Goal: Task Accomplishment & Management: Use online tool/utility

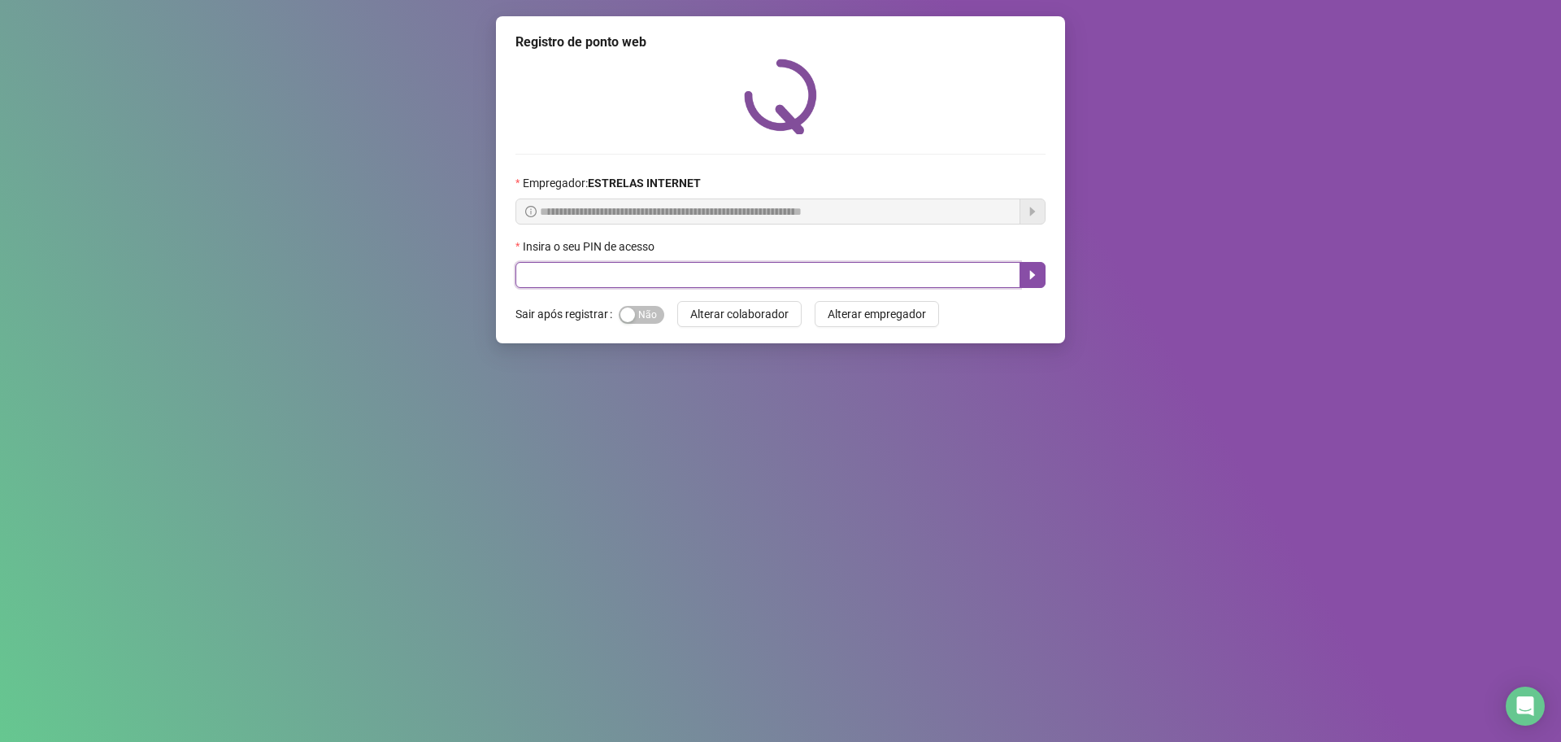
click at [577, 282] on input "text" at bounding box center [768, 275] width 505 height 26
type input "*****"
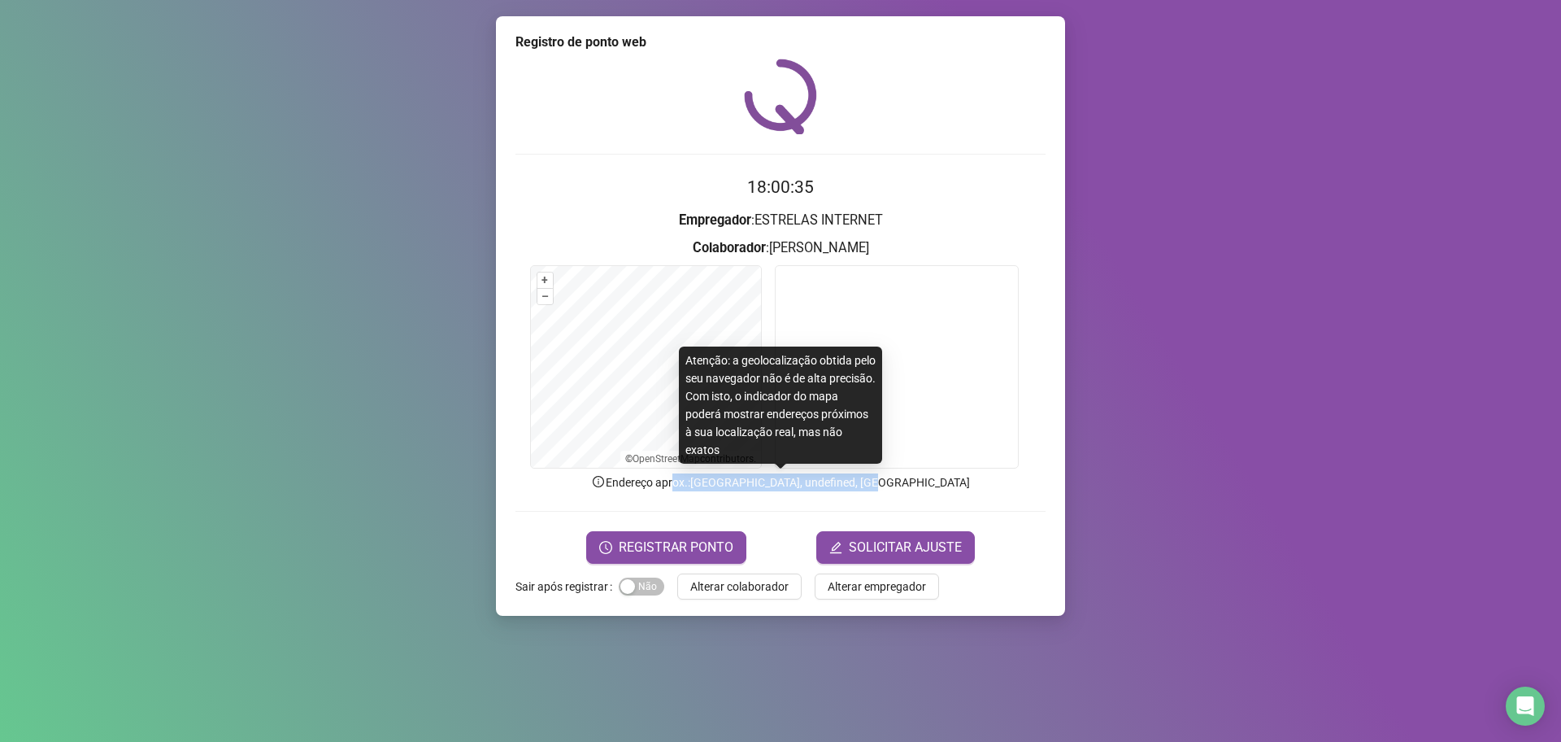
drag, startPoint x: 864, startPoint y: 477, endPoint x: 899, endPoint y: 477, distance: 35.0
click at [899, 477] on p "Endereço aprox. : [GEOGRAPHIC_DATA], undefined, [GEOGRAPHIC_DATA]" at bounding box center [781, 482] width 530 height 18
click at [901, 476] on p "Endereço aprox. : [GEOGRAPHIC_DATA], undefined, [GEOGRAPHIC_DATA]" at bounding box center [781, 482] width 530 height 18
click at [729, 475] on p "Endereço aprox. : [GEOGRAPHIC_DATA], undefined, [GEOGRAPHIC_DATA]" at bounding box center [781, 482] width 530 height 18
drag, startPoint x: 729, startPoint y: 481, endPoint x: 961, endPoint y: 481, distance: 231.8
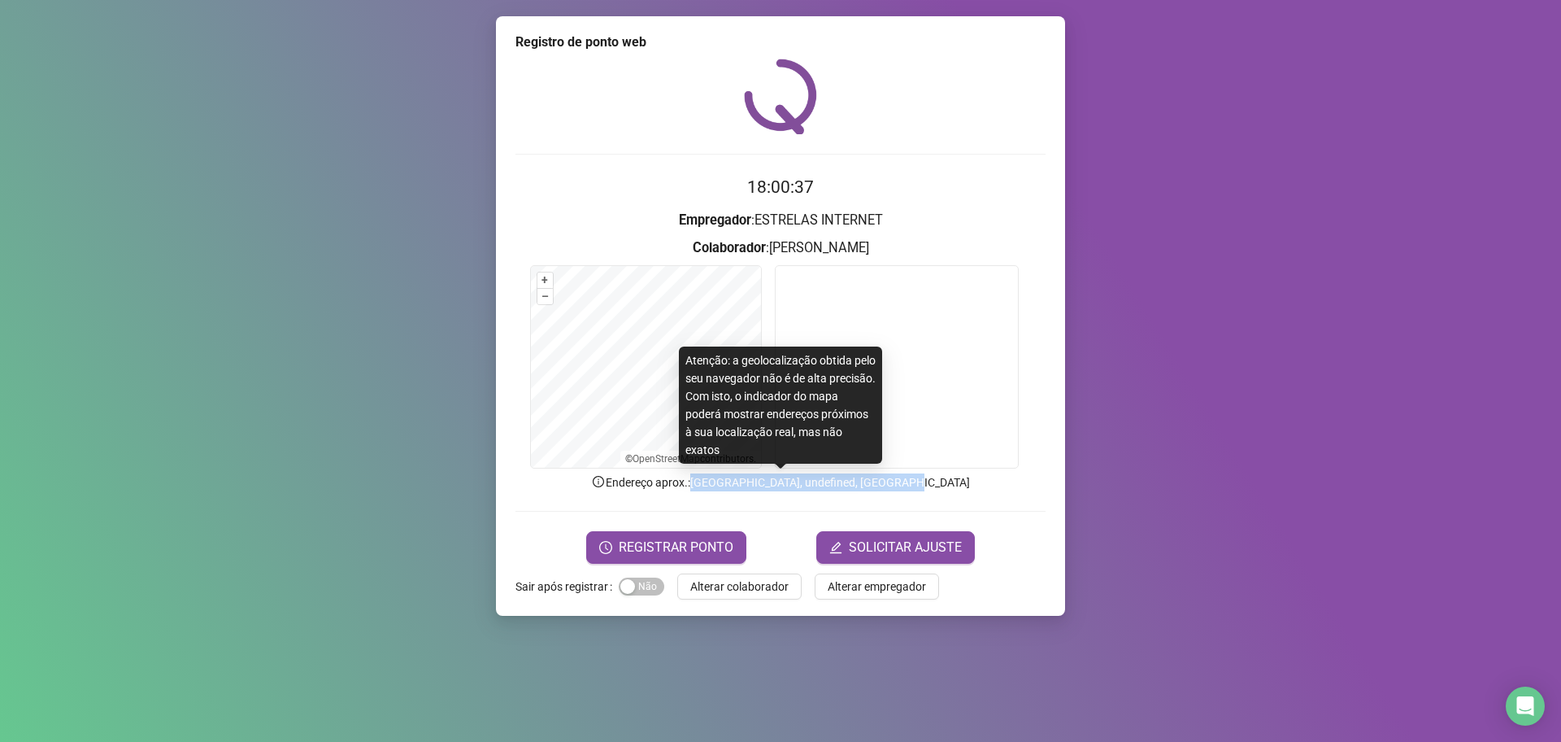
click at [961, 481] on p "Endereço aprox. : [GEOGRAPHIC_DATA], undefined, [GEOGRAPHIC_DATA]" at bounding box center [781, 482] width 530 height 18
click at [964, 481] on p "Endereço aprox. : [GEOGRAPHIC_DATA], undefined, [GEOGRAPHIC_DATA]" at bounding box center [781, 482] width 530 height 18
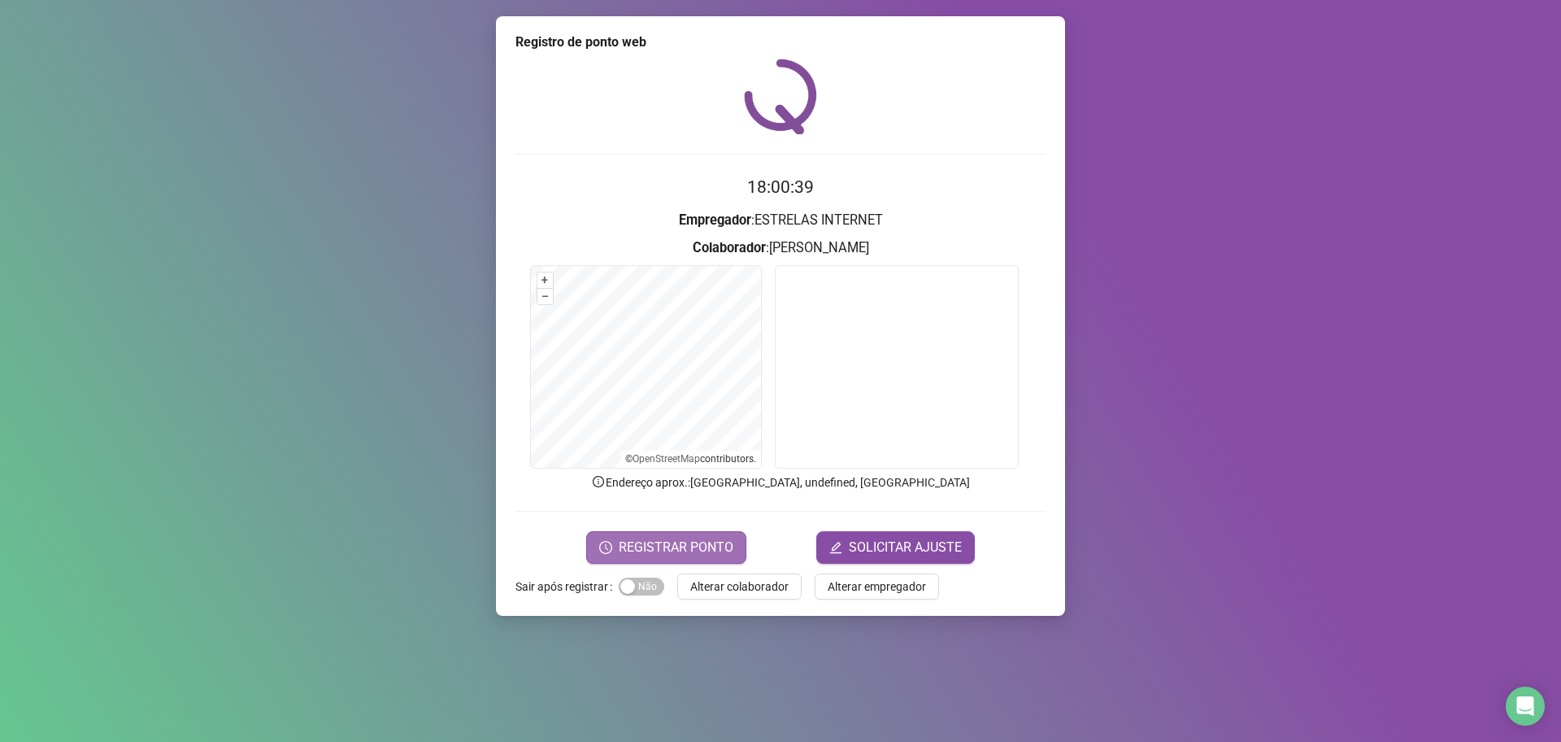
click at [674, 542] on span "REGISTRAR PONTO" at bounding box center [676, 548] width 115 height 20
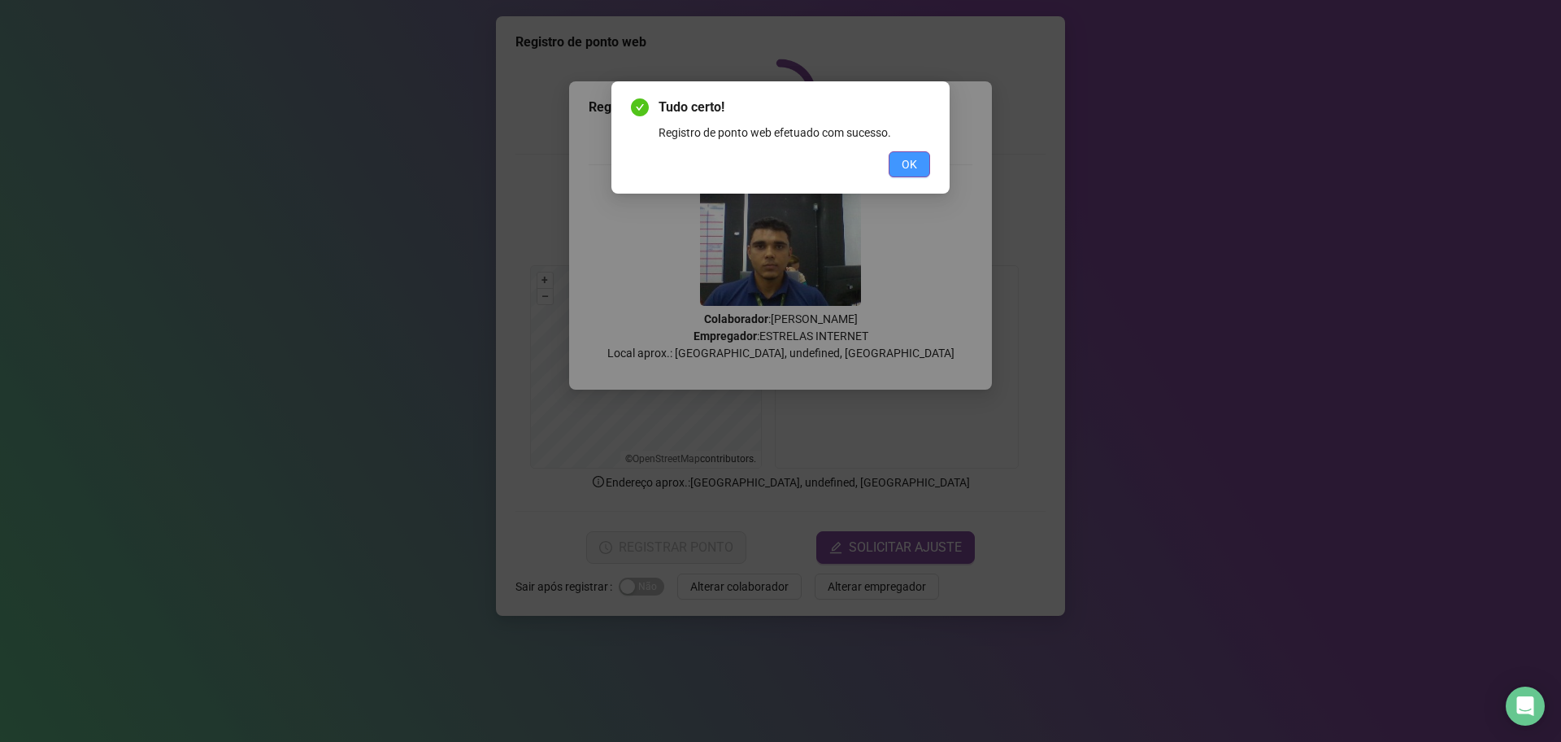
click at [921, 155] on button "OK" at bounding box center [909, 164] width 41 height 26
